Goal: Navigation & Orientation: Find specific page/section

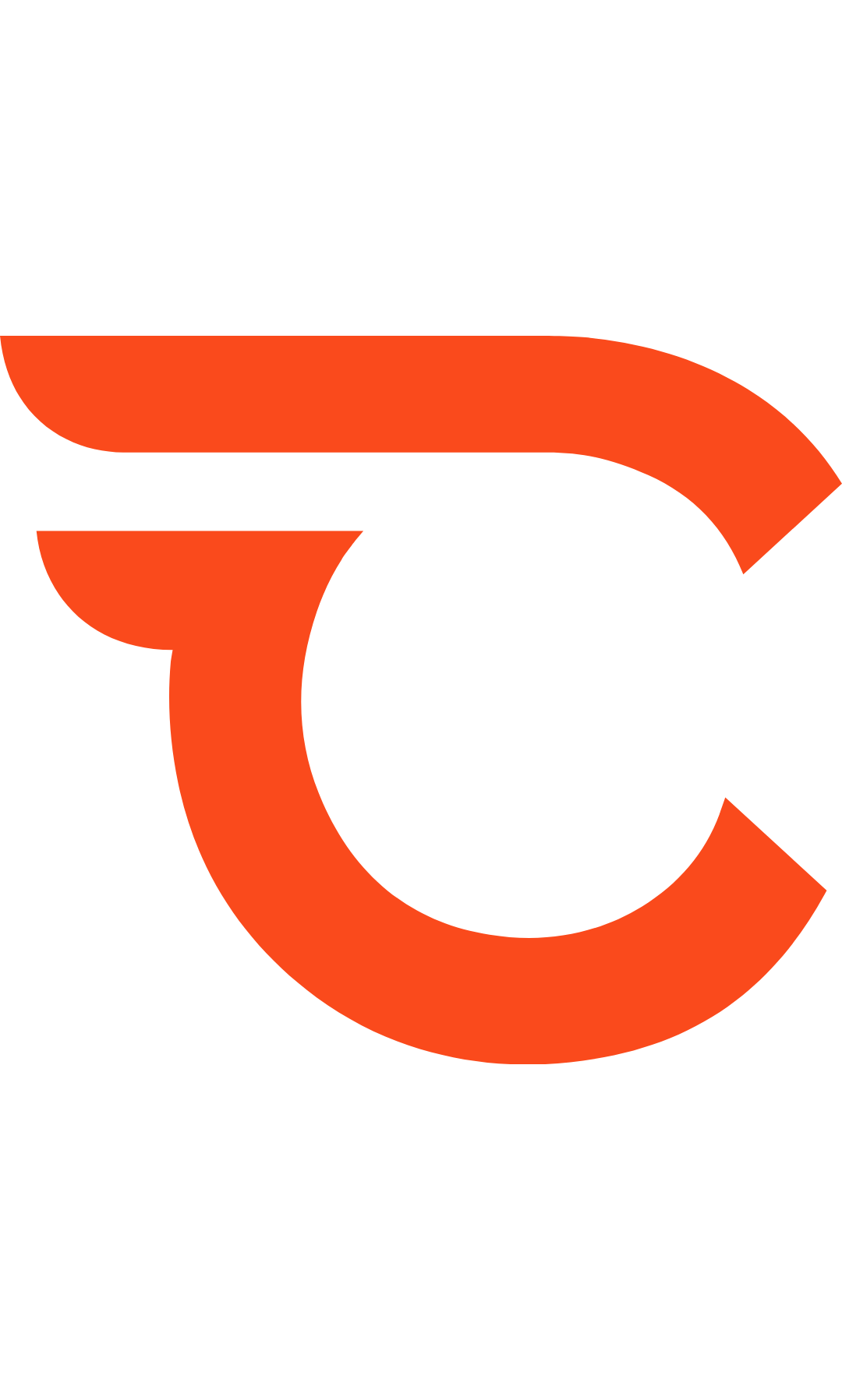
type input "*****"
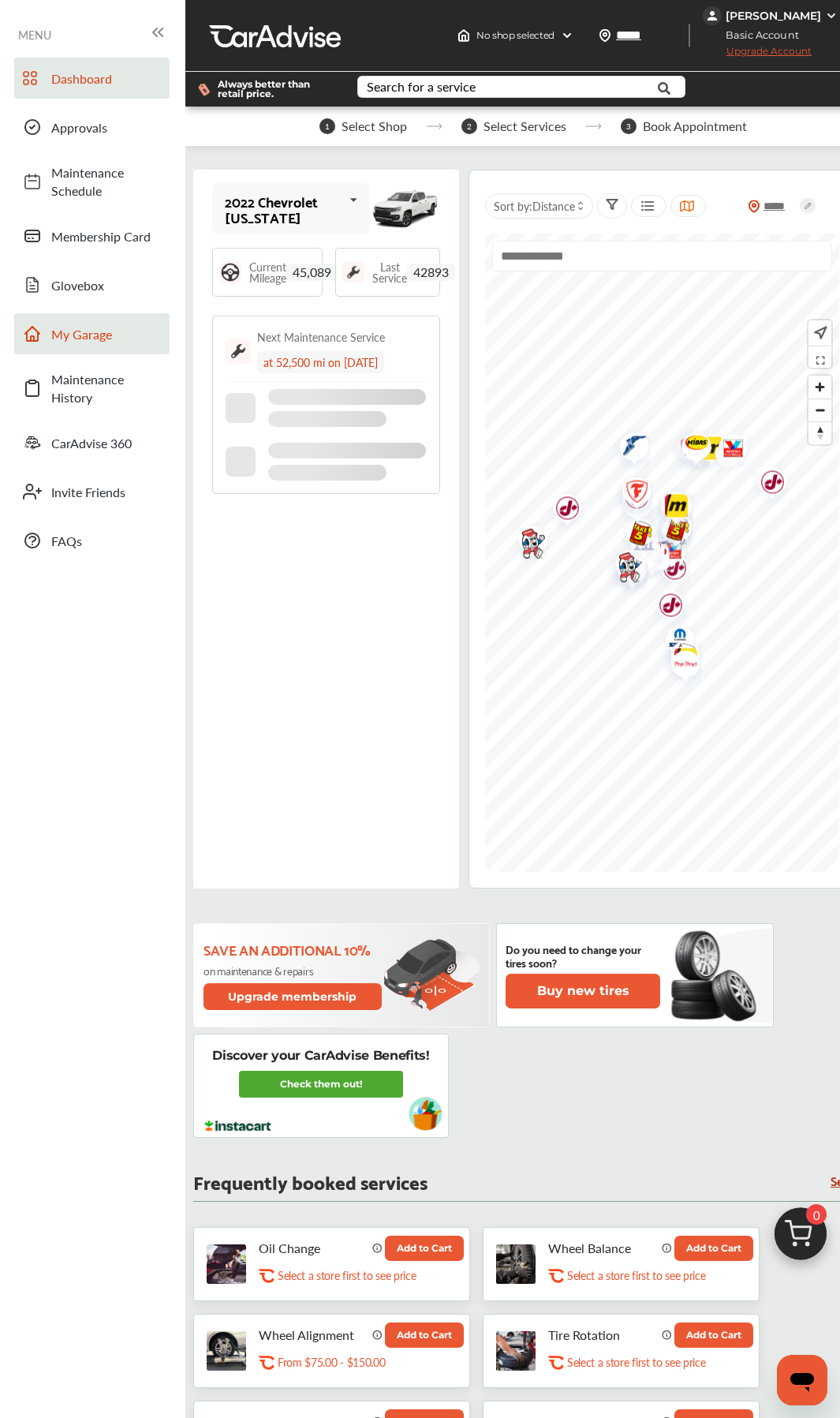
click at [82, 345] on link "My Garage" at bounding box center [92, 334] width 156 height 41
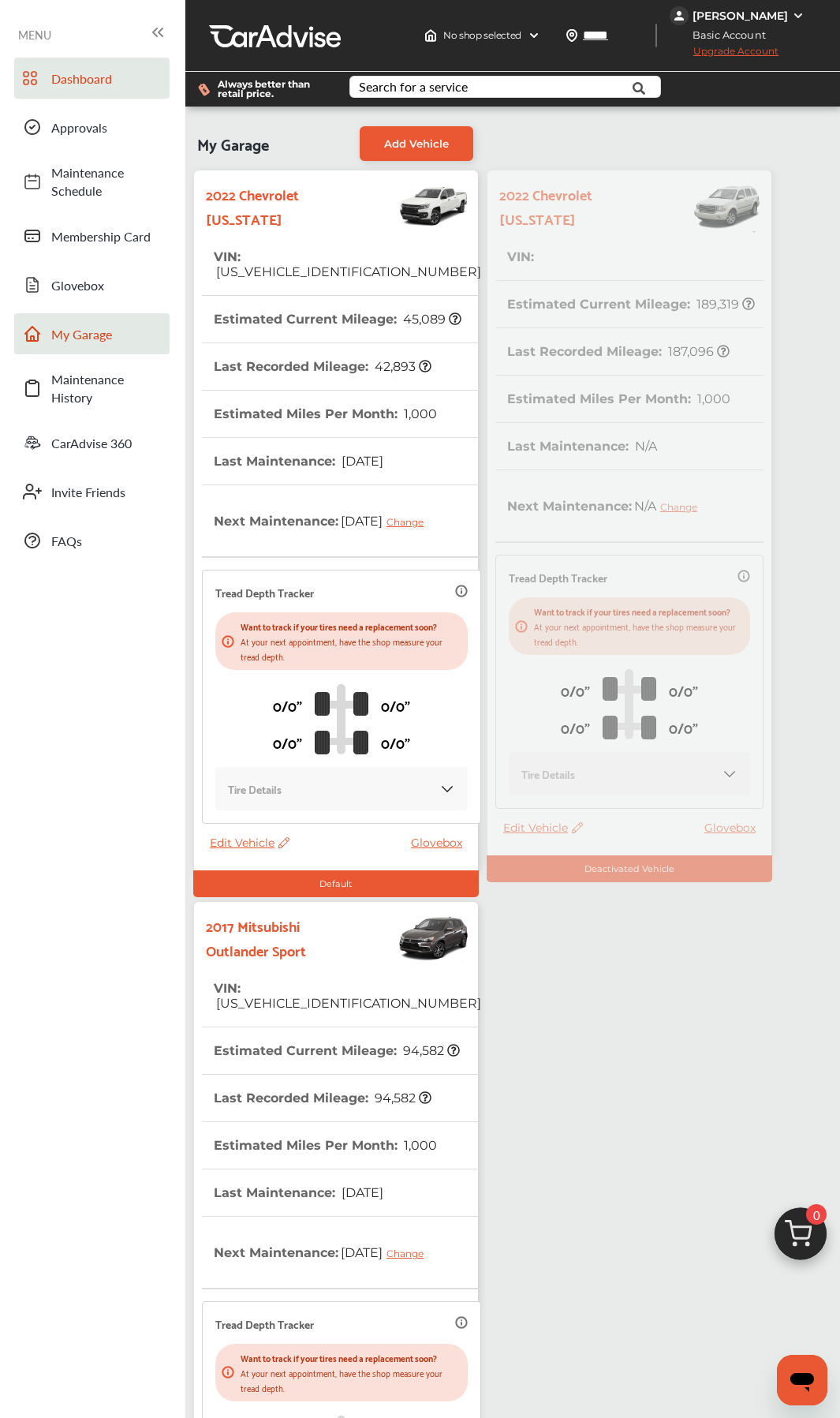
click at [89, 82] on span "Dashboard" at bounding box center [106, 78] width 110 height 18
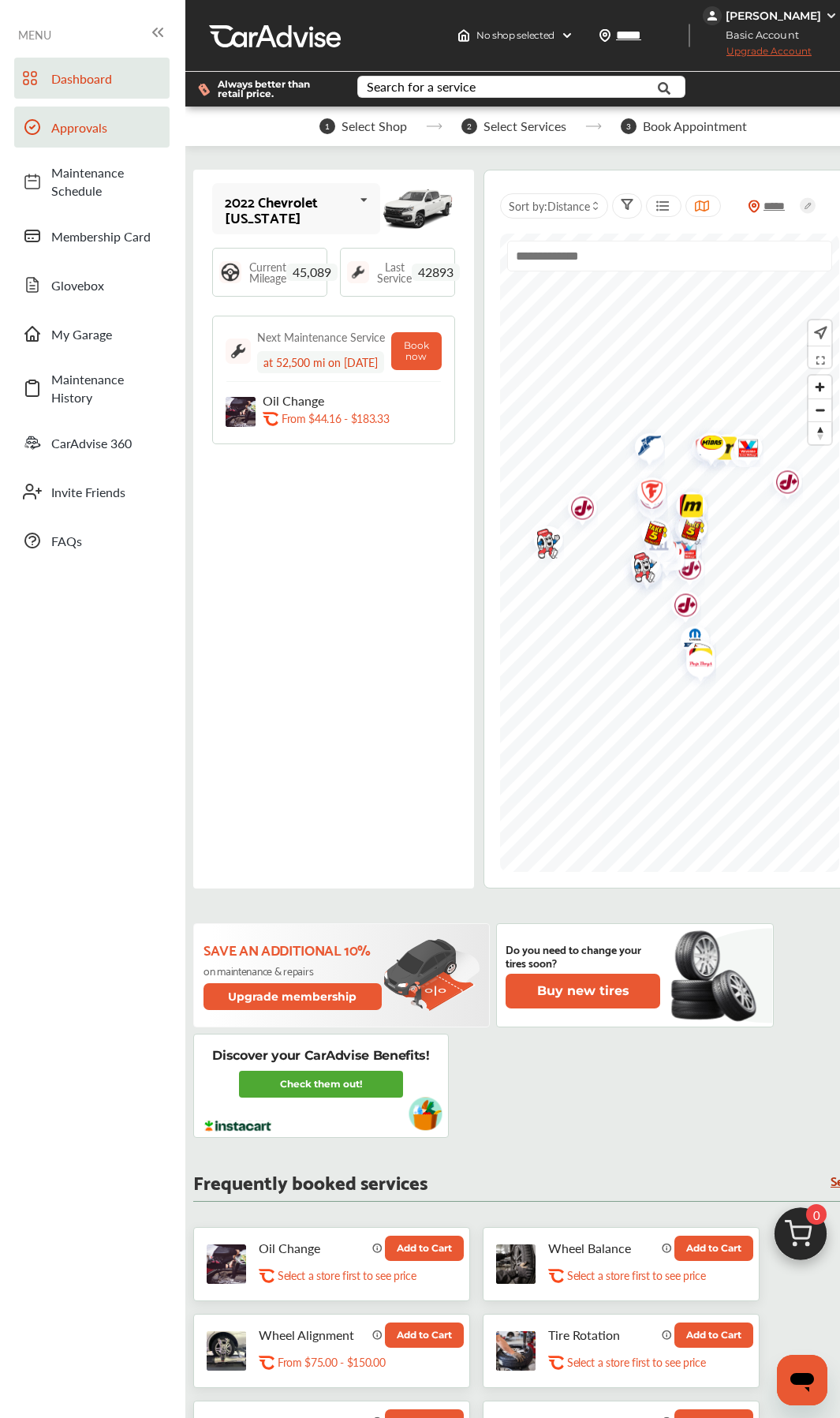
click at [78, 140] on link "Approvals" at bounding box center [92, 127] width 156 height 41
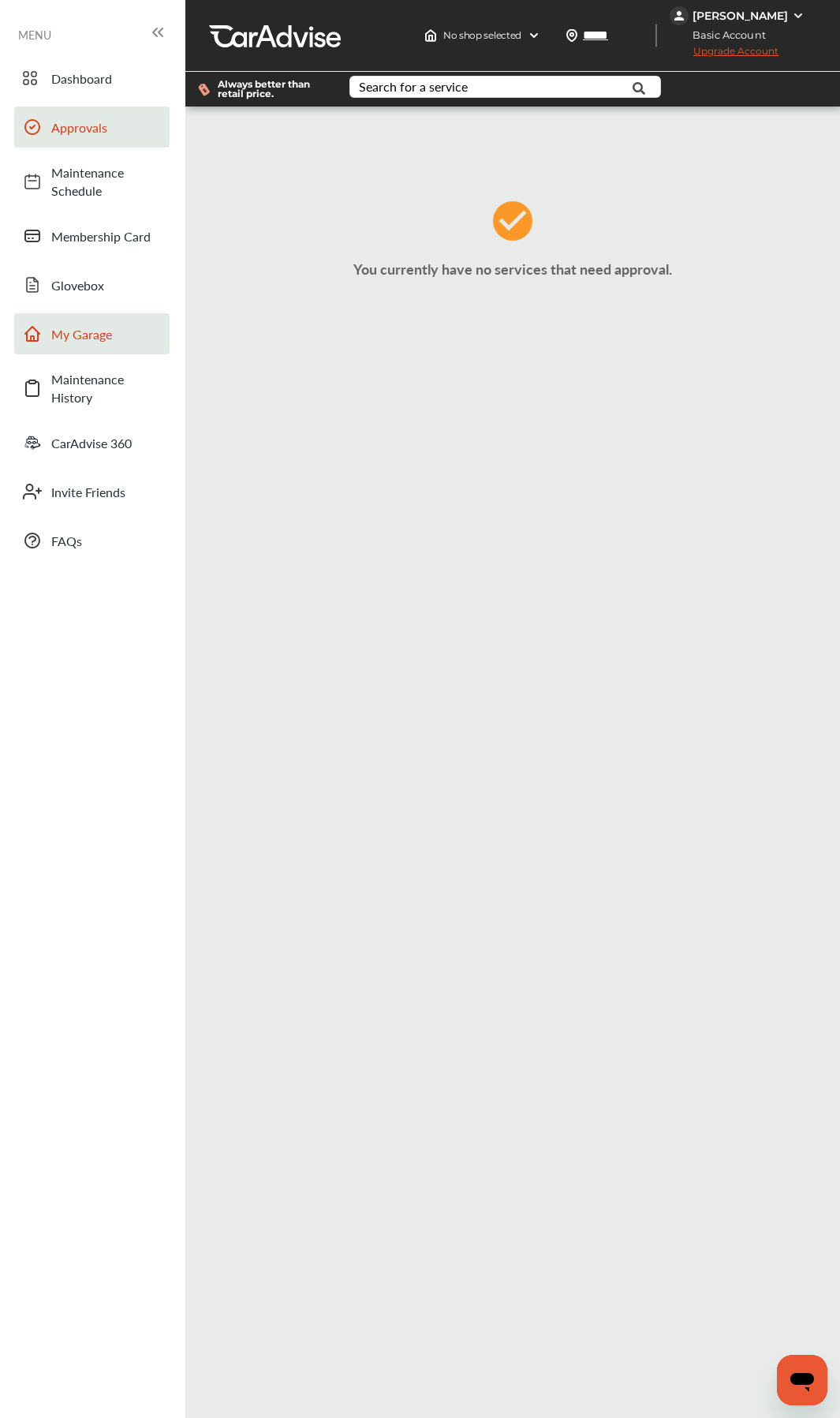
click at [92, 328] on span "My Garage" at bounding box center [106, 334] width 110 height 18
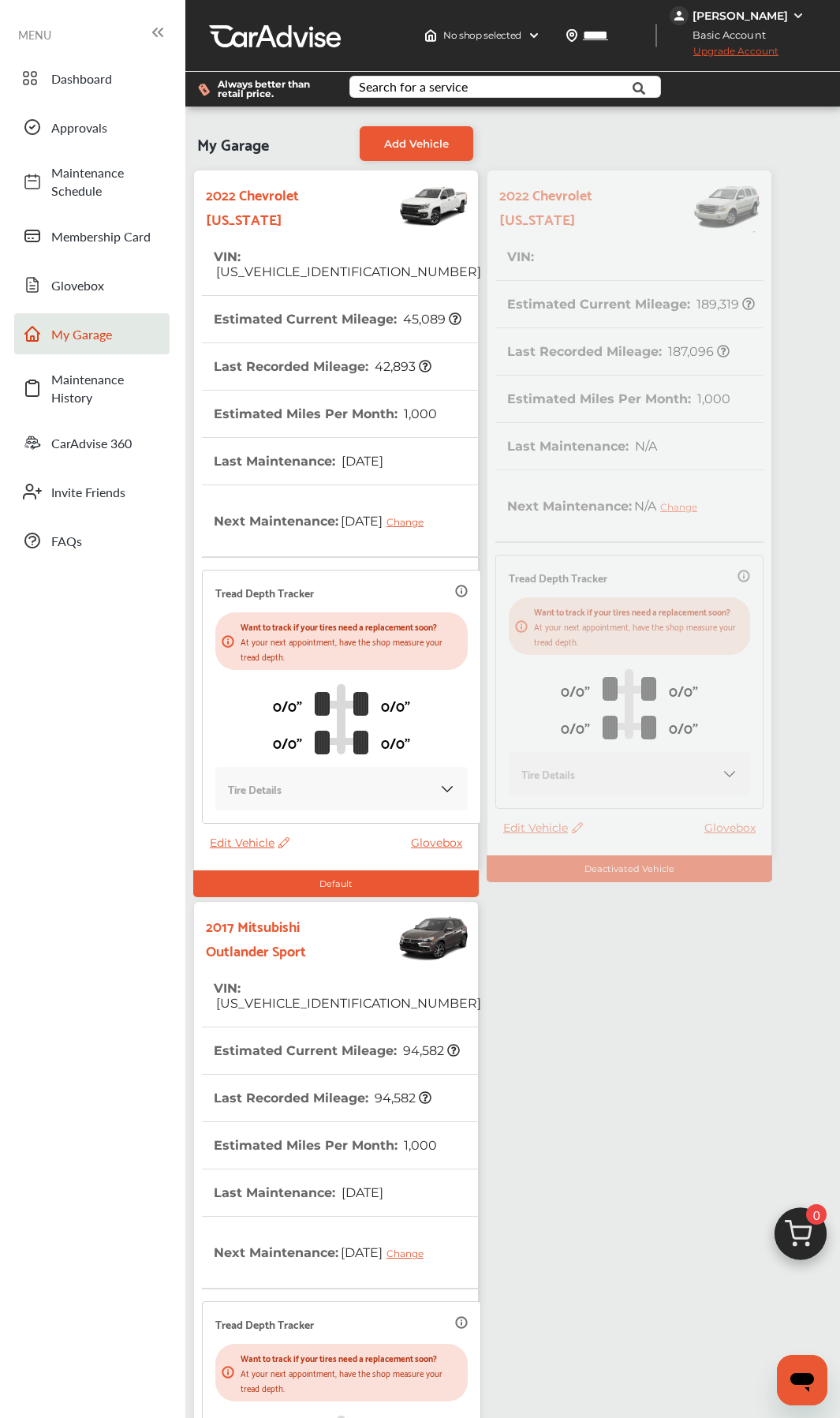
click at [311, 1058] on th "Estimated Current Mileage : 94,582" at bounding box center [337, 1050] width 246 height 47
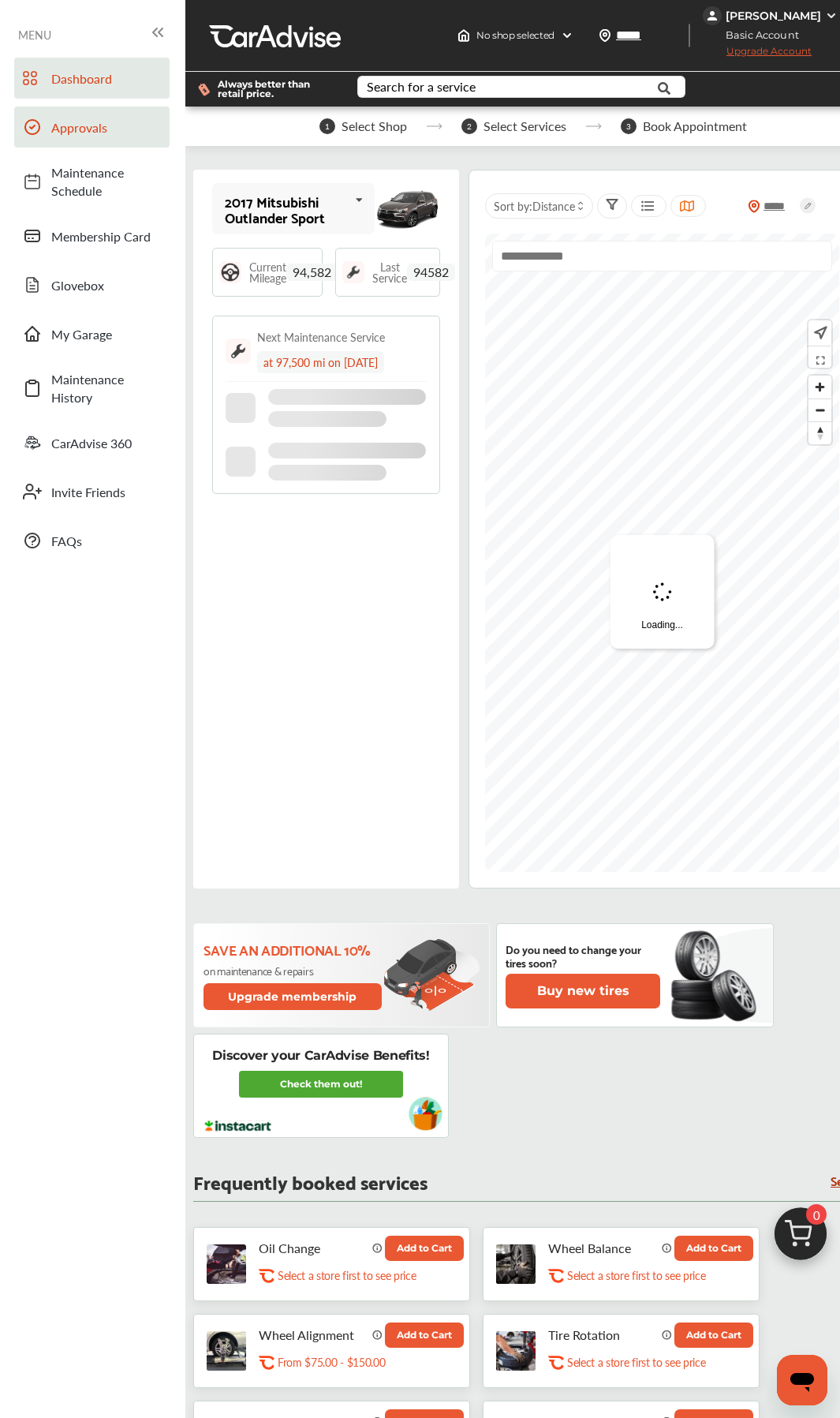
click at [79, 132] on span "Approvals" at bounding box center [106, 127] width 110 height 18
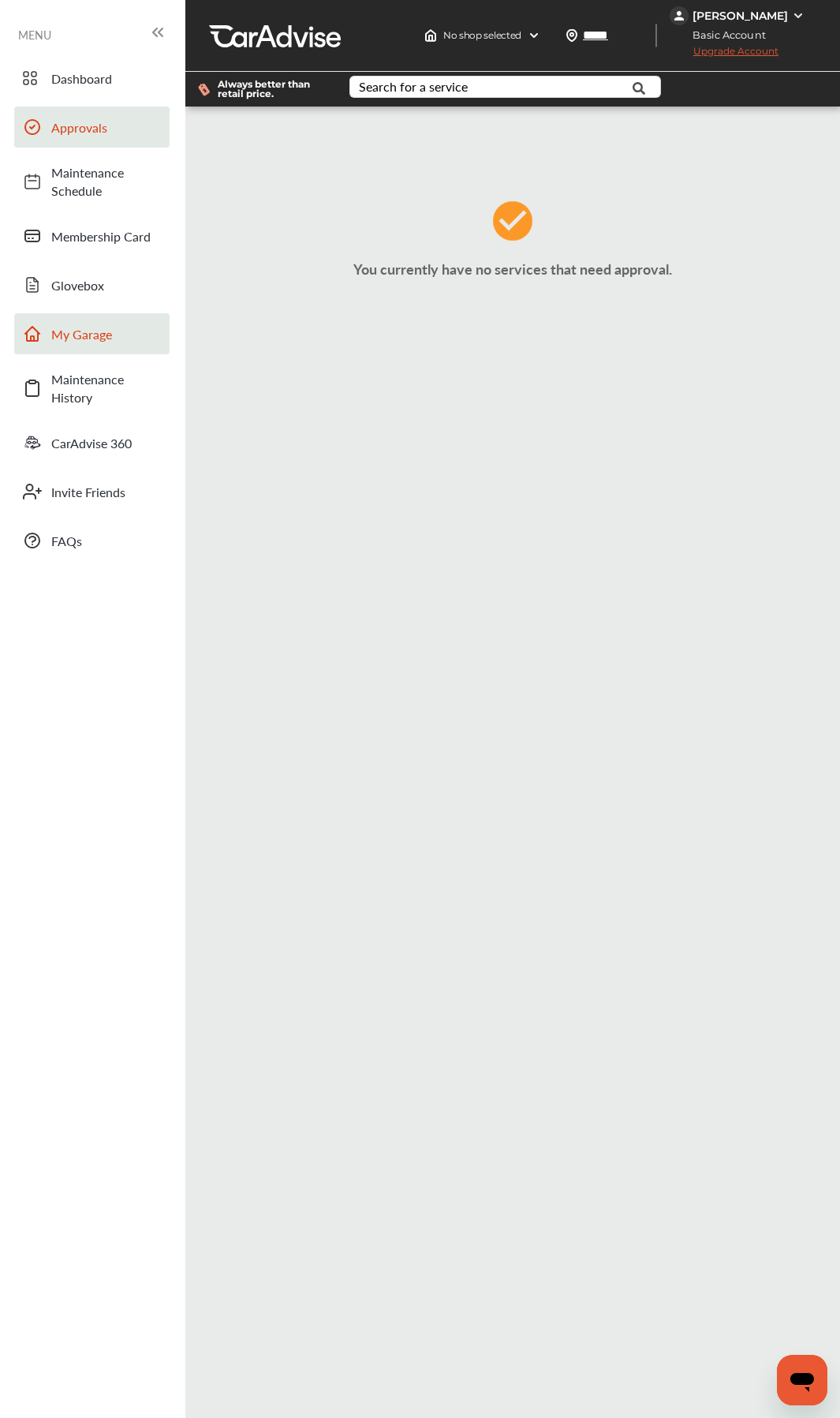
click at [82, 344] on link "My Garage" at bounding box center [92, 334] width 156 height 41
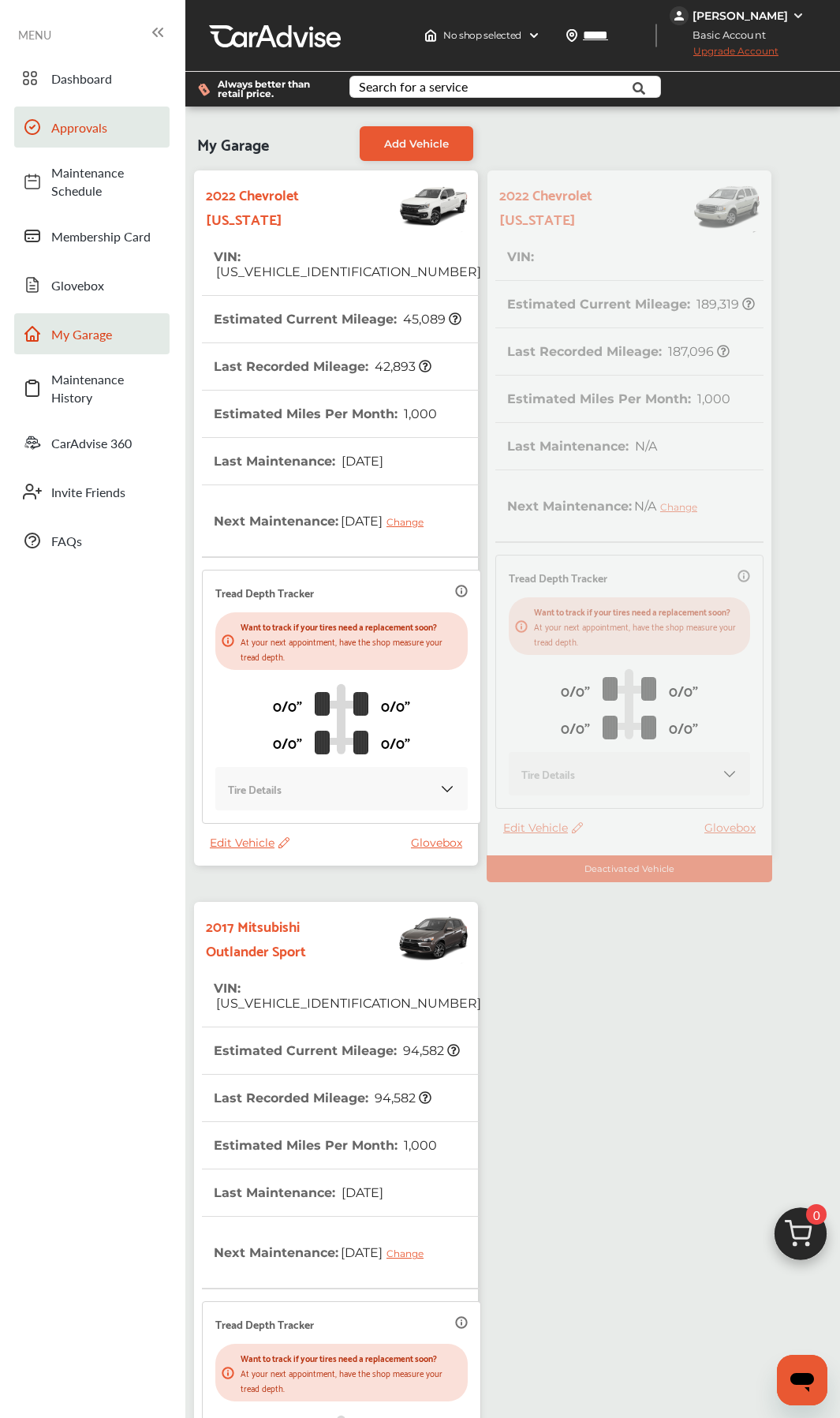
click at [67, 126] on span "Approvals" at bounding box center [106, 127] width 110 height 18
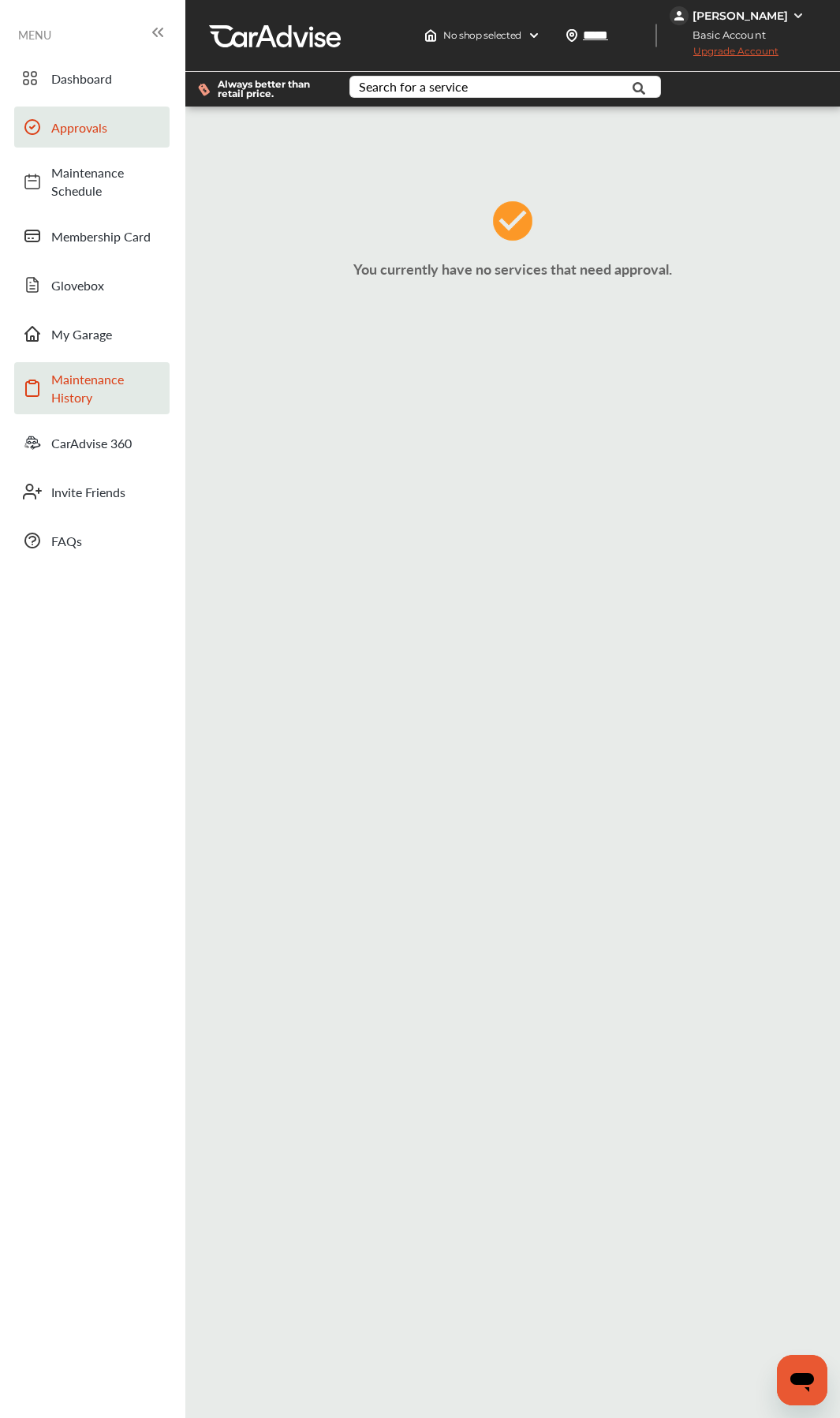
click at [81, 394] on span "Maintenance History" at bounding box center [106, 388] width 110 height 37
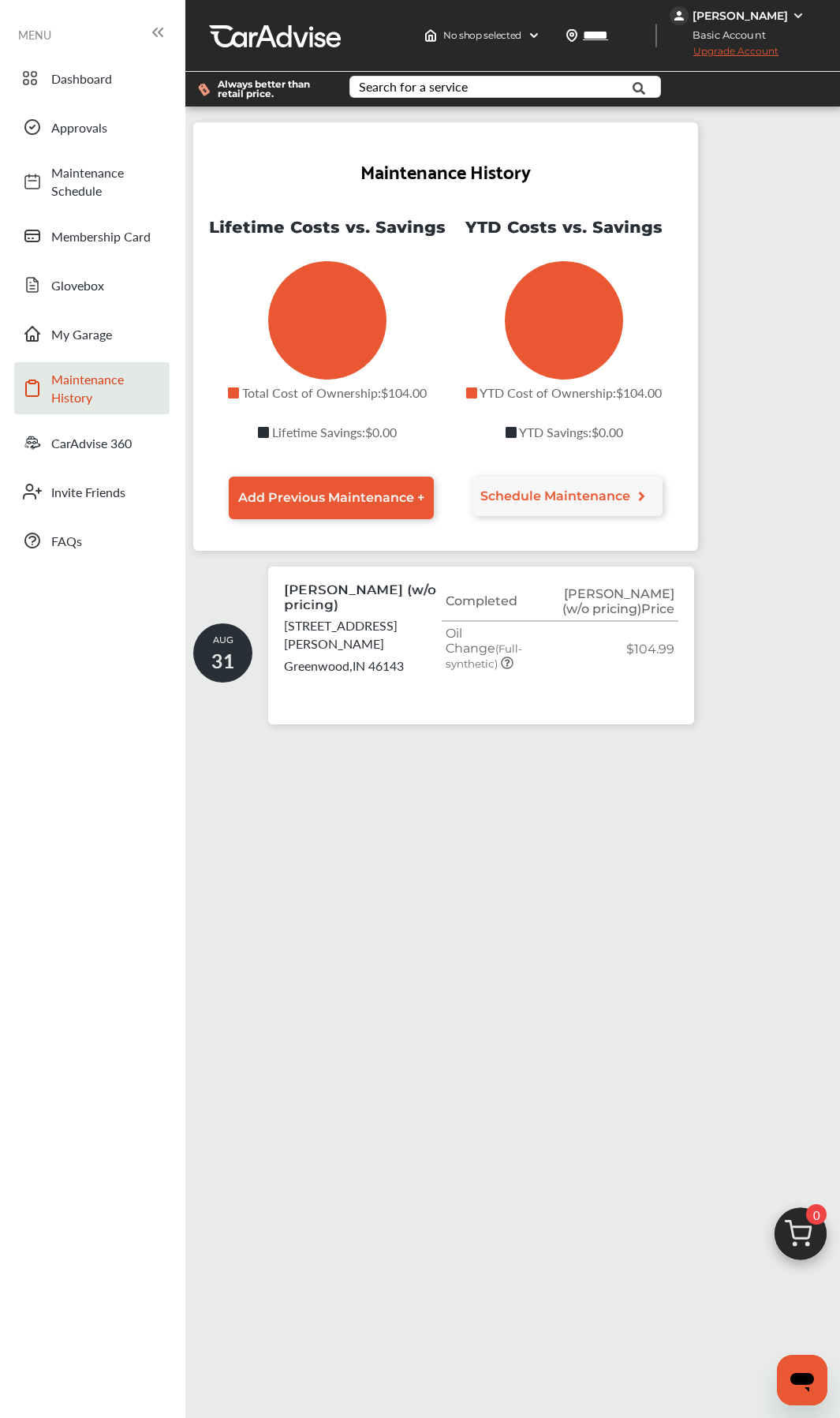
click at [606, 640] on td "$104.99" at bounding box center [609, 648] width 137 height 54
